Goal: Find contact information: Find contact information

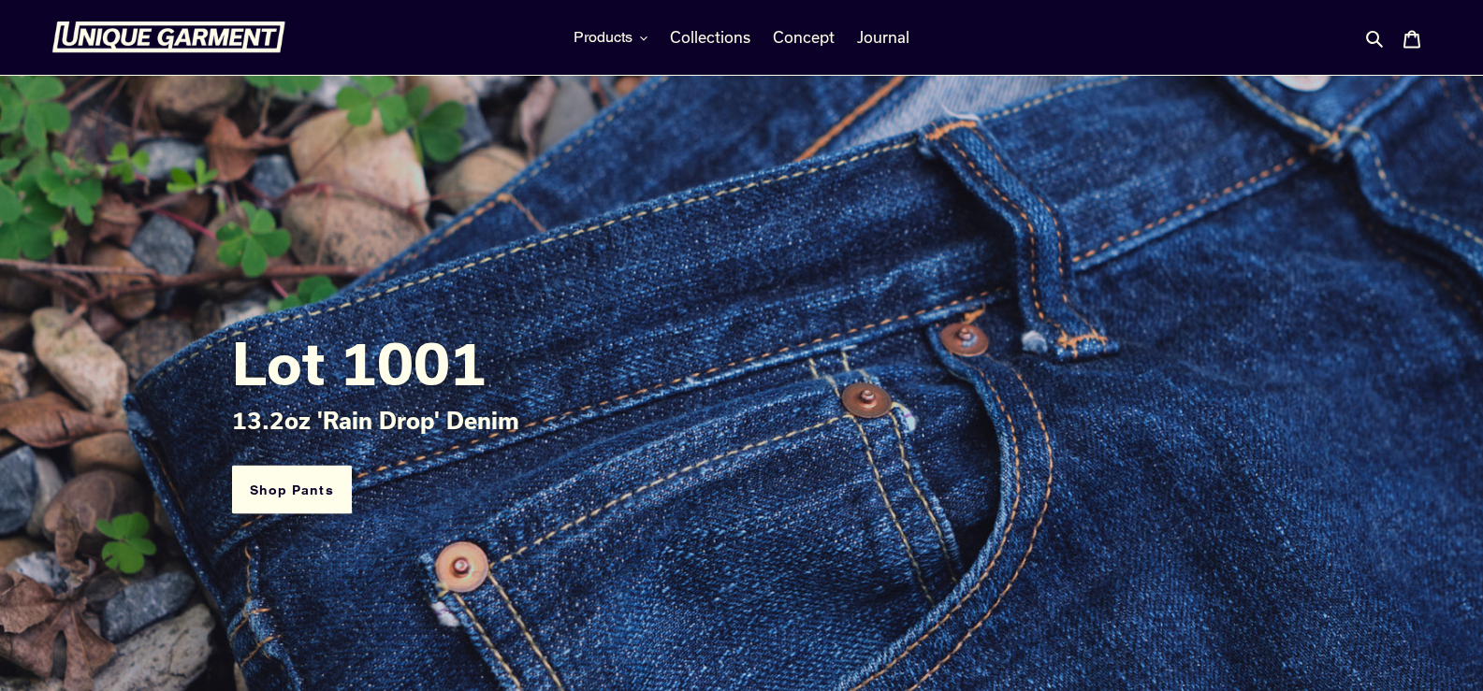
click at [871, 42] on span "Journal" at bounding box center [883, 37] width 52 height 19
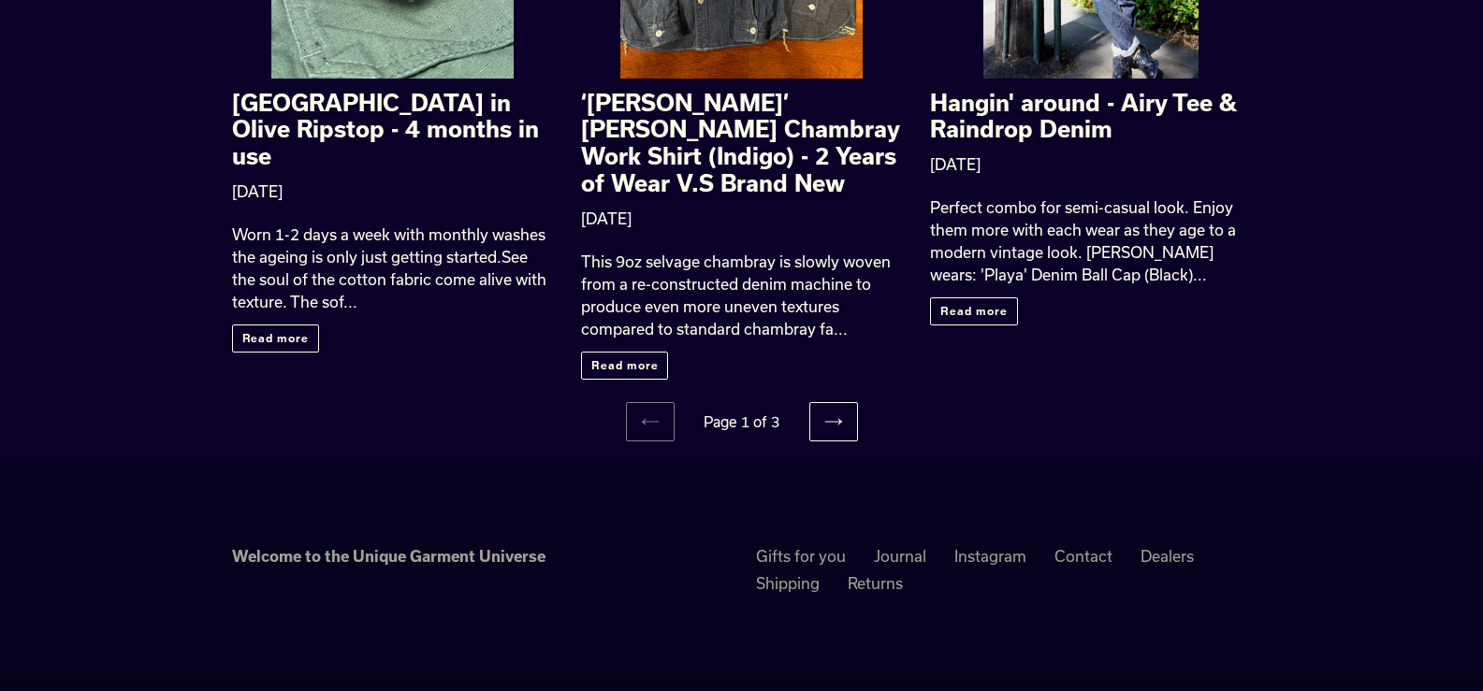
scroll to position [2252, 0]
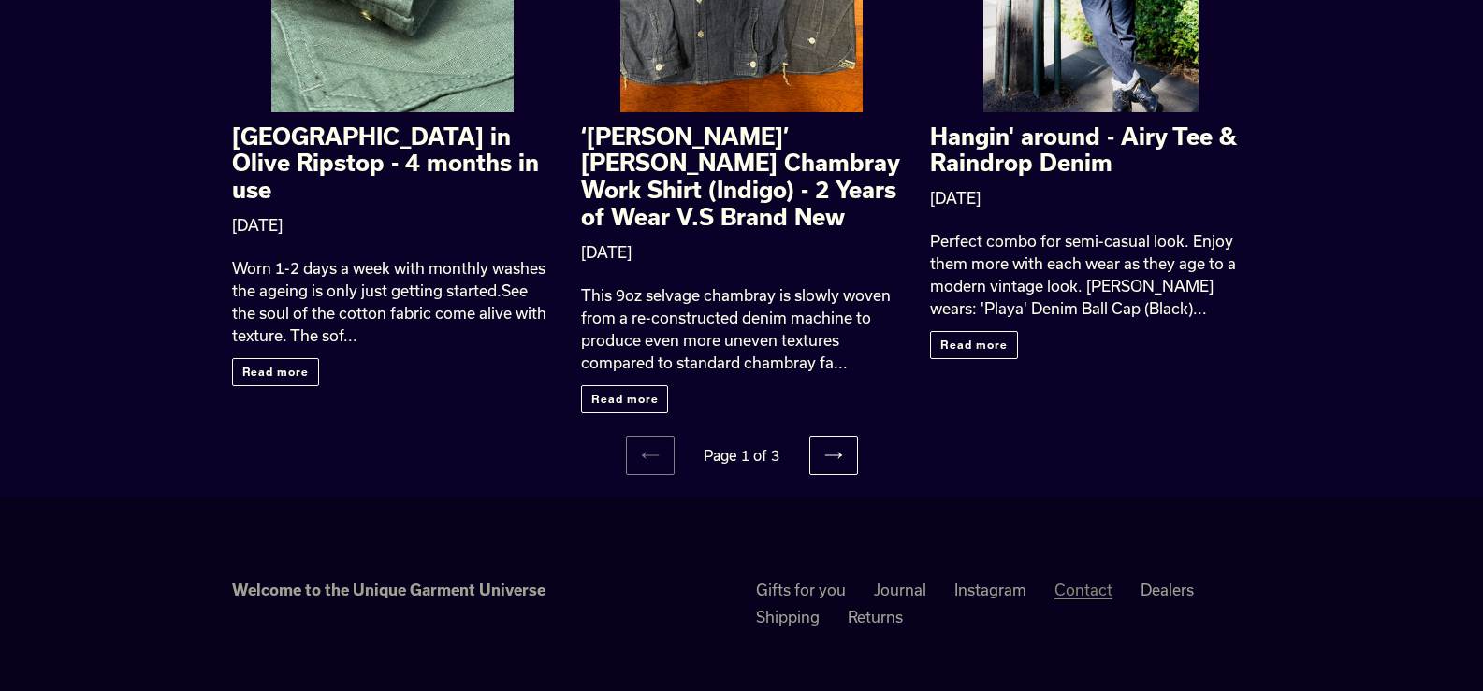
click at [1090, 581] on link "Contact" at bounding box center [1083, 590] width 58 height 19
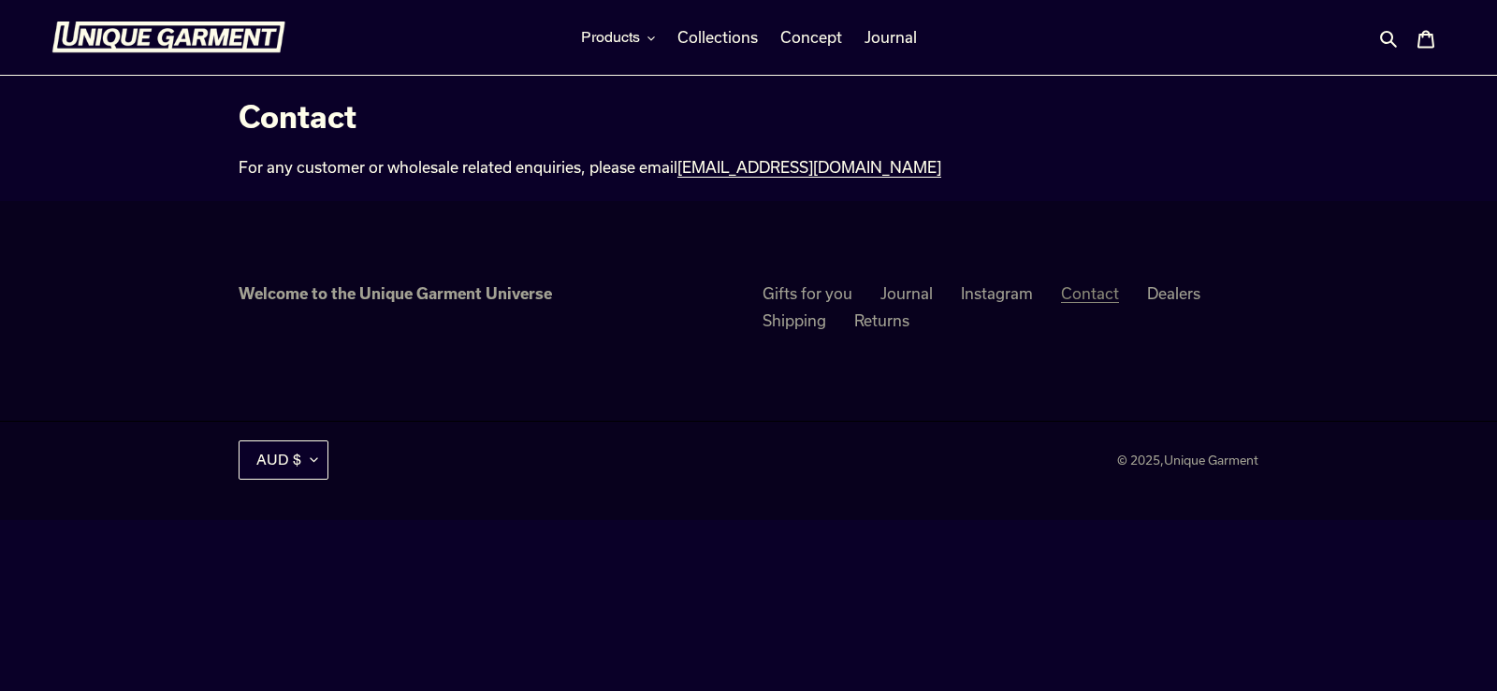
click at [1082, 285] on link "Contact" at bounding box center [1090, 293] width 58 height 19
